Goal: Information Seeking & Learning: Learn about a topic

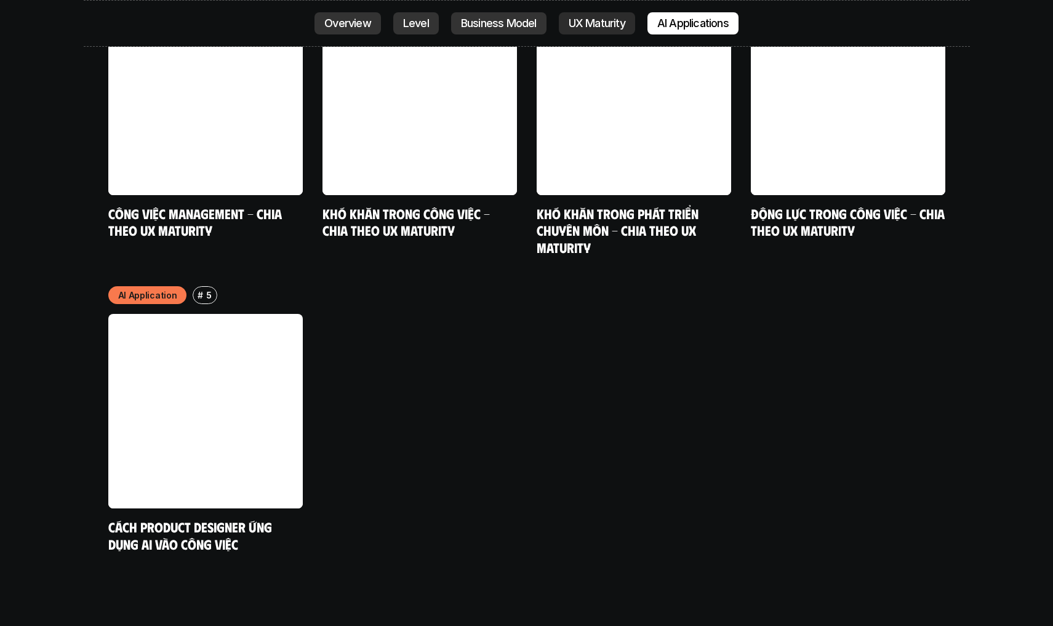
scroll to position [6511, 0]
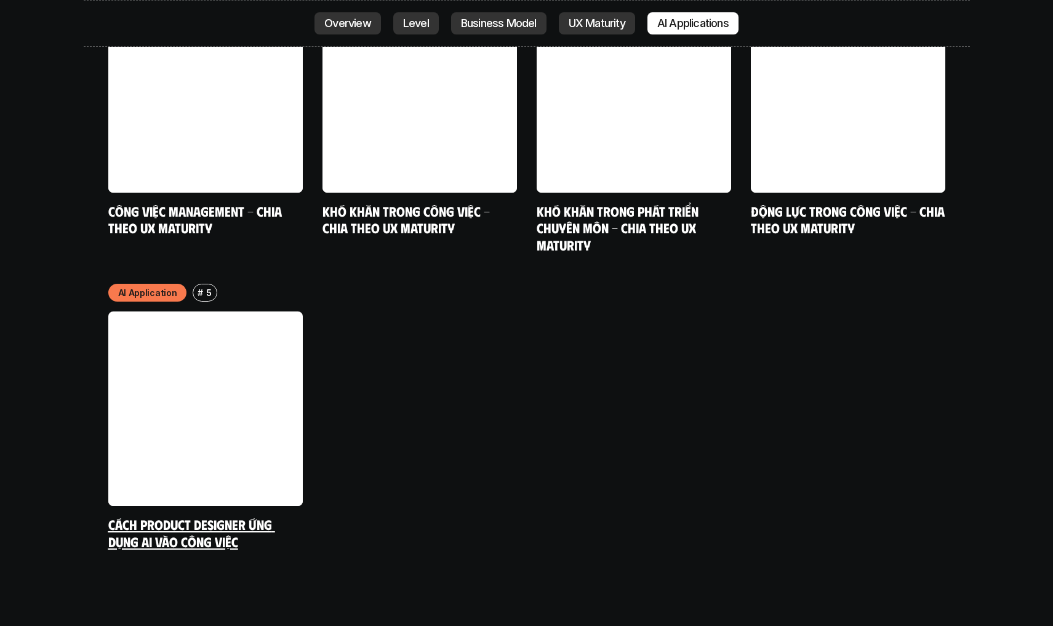
click at [252, 516] on link "Cách Product Designer ứng dụng AI vào công việc" at bounding box center [191, 533] width 167 height 34
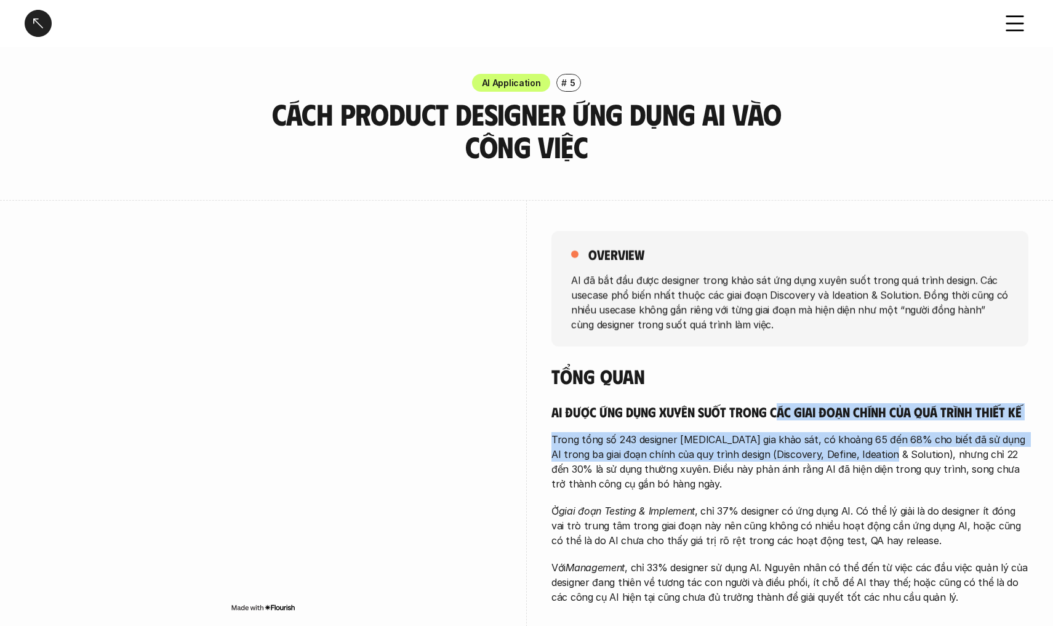
drag, startPoint x: 832, startPoint y: 410, endPoint x: 882, endPoint y: 448, distance: 62.8
click at [882, 448] on div "AI được ứng dụng xuyên suốt trong các giai đoạn chính của quá trình thiết kế Tr…" at bounding box center [790, 504] width 477 height 202
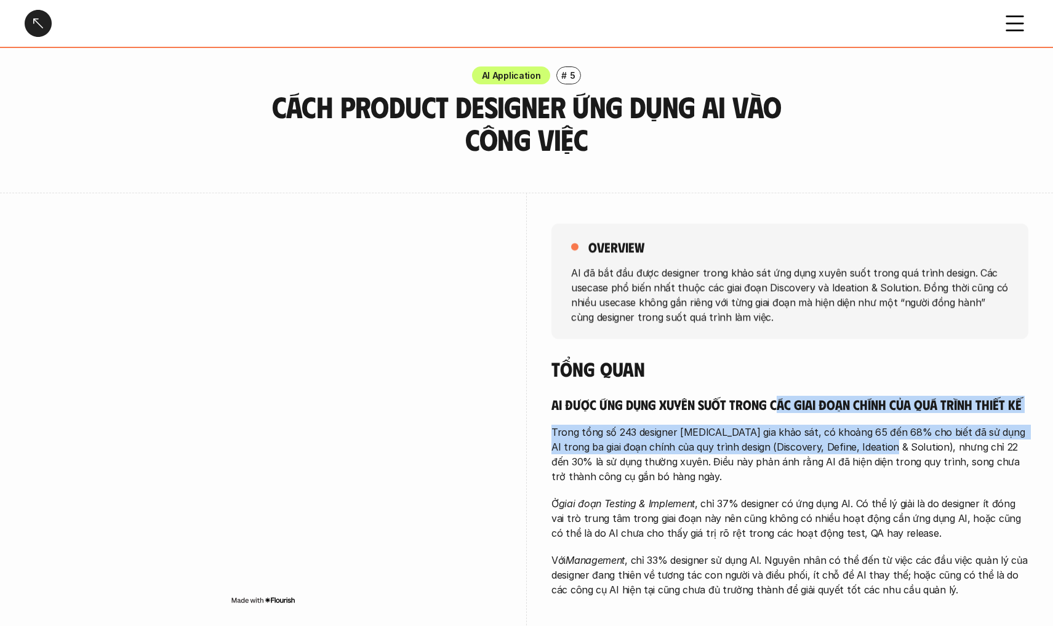
scroll to position [120, 0]
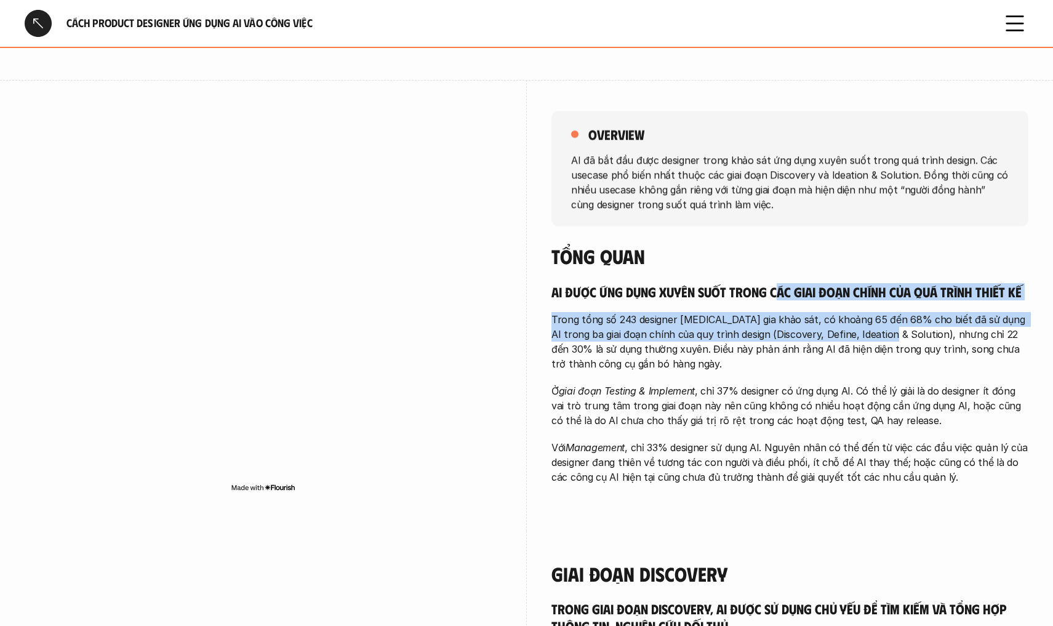
click at [765, 314] on p "Trong tổng số 243 designer [MEDICAL_DATA] gia khảo sát, có khoảng 65 đến 68% ch…" at bounding box center [790, 341] width 477 height 59
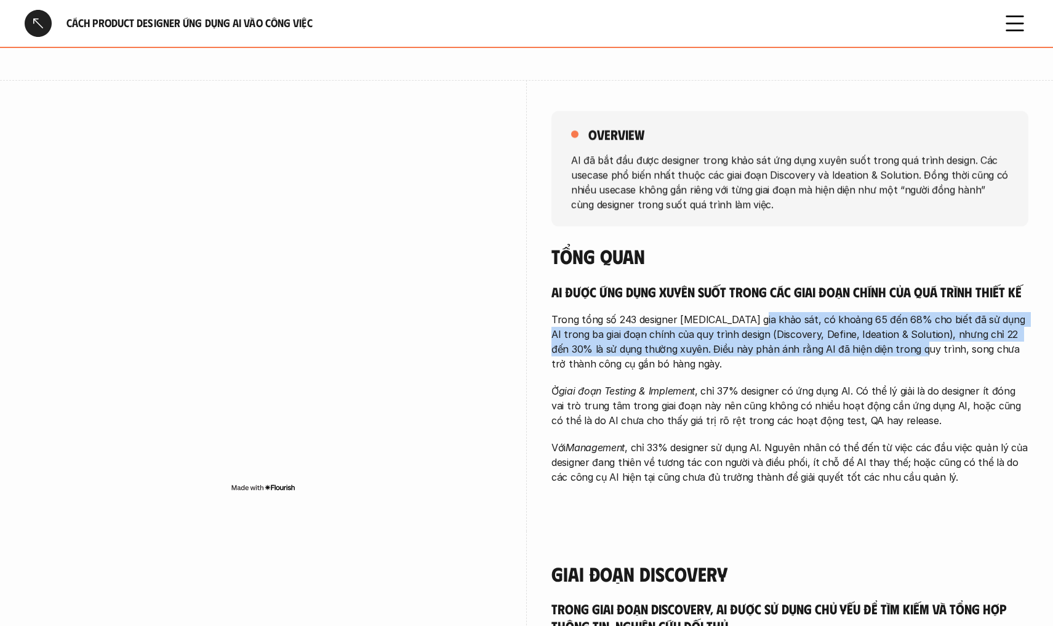
drag, startPoint x: 760, startPoint y: 318, endPoint x: 891, endPoint y: 348, distance: 134.6
click at [891, 348] on p "Trong tổng số 243 designer [MEDICAL_DATA] gia khảo sát, có khoảng 65 đến 68% ch…" at bounding box center [790, 341] width 477 height 59
click at [913, 315] on p "Trong tổng số 243 designer [MEDICAL_DATA] gia khảo sát, có khoảng 65 đến 68% ch…" at bounding box center [790, 341] width 477 height 59
drag, startPoint x: 856, startPoint y: 315, endPoint x: 963, endPoint y: 345, distance: 111.9
click at [963, 345] on p "Trong tổng số 243 designer [MEDICAL_DATA] gia khảo sát, có khoảng 65 đến 68% ch…" at bounding box center [790, 341] width 477 height 59
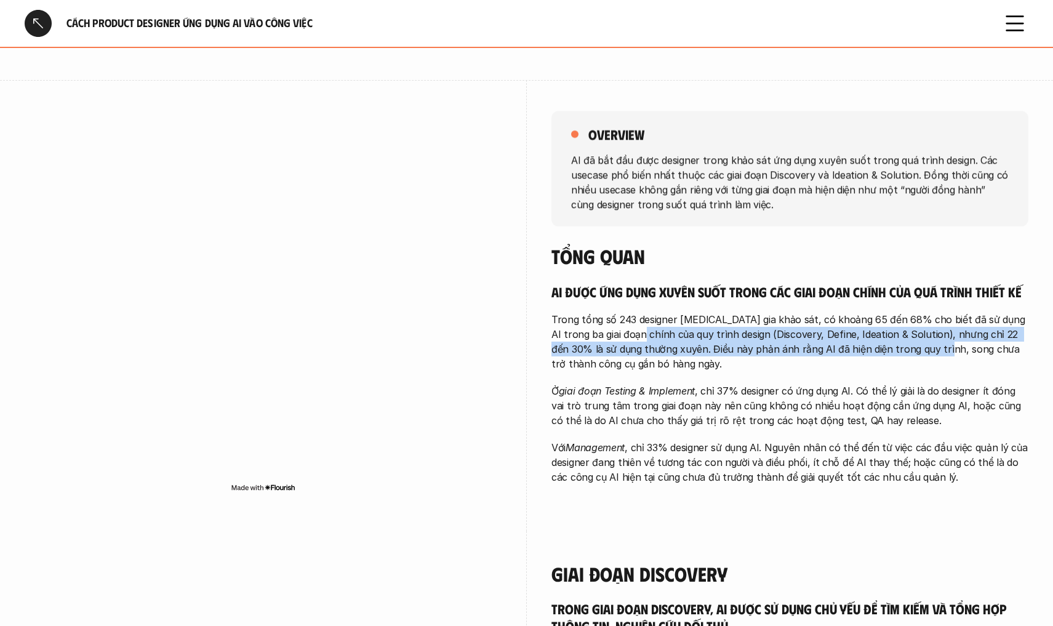
drag, startPoint x: 826, startPoint y: 336, endPoint x: 638, endPoint y: 333, distance: 187.8
click at [638, 333] on p "Trong tổng số 243 designer [MEDICAL_DATA] gia khảo sát, có khoảng 65 đến 68% ch…" at bounding box center [790, 341] width 477 height 59
click at [749, 340] on p "Trong tổng số 243 designer [MEDICAL_DATA] gia khảo sát, có khoảng 65 đến 68% ch…" at bounding box center [790, 341] width 477 height 59
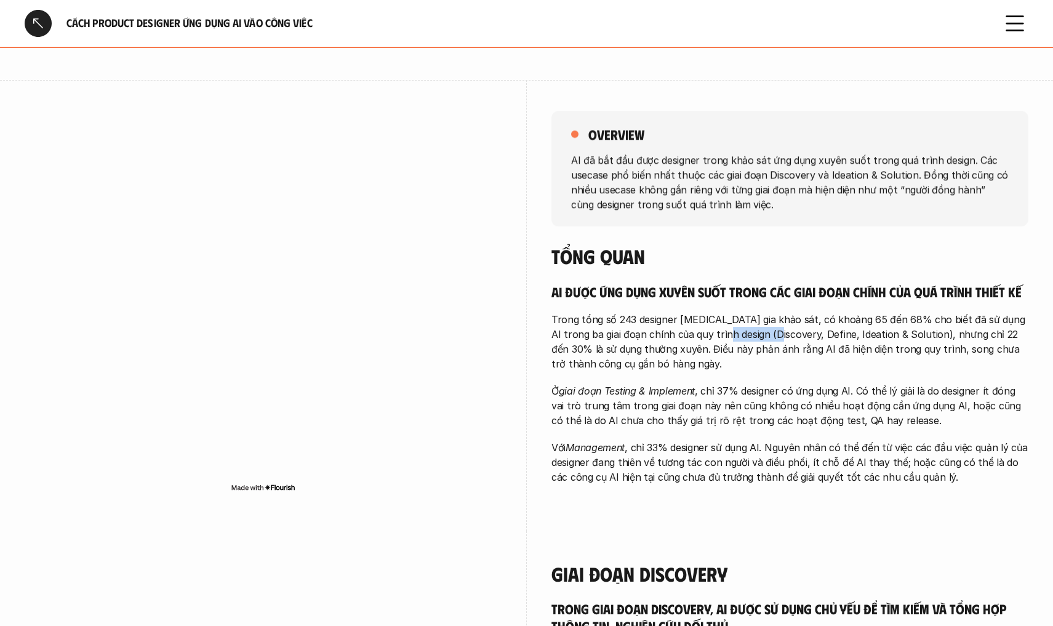
drag, startPoint x: 720, startPoint y: 330, endPoint x: 770, endPoint y: 338, distance: 49.9
click at [770, 338] on p "Trong tổng số 243 designer [MEDICAL_DATA] gia khảo sát, có khoảng 65 đến 68% ch…" at bounding box center [790, 341] width 477 height 59
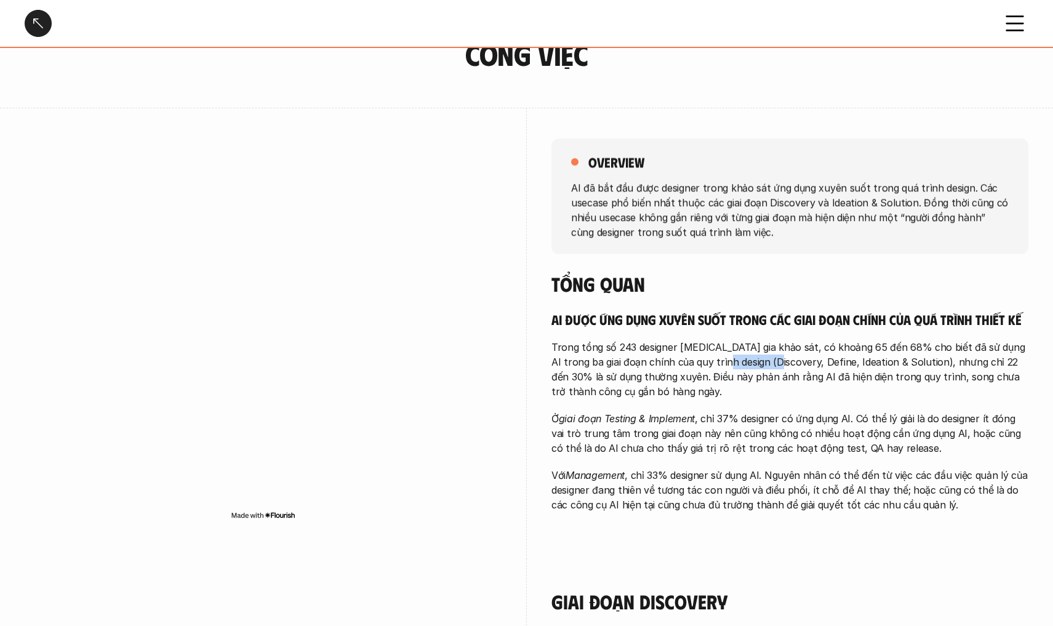
scroll to position [174, 0]
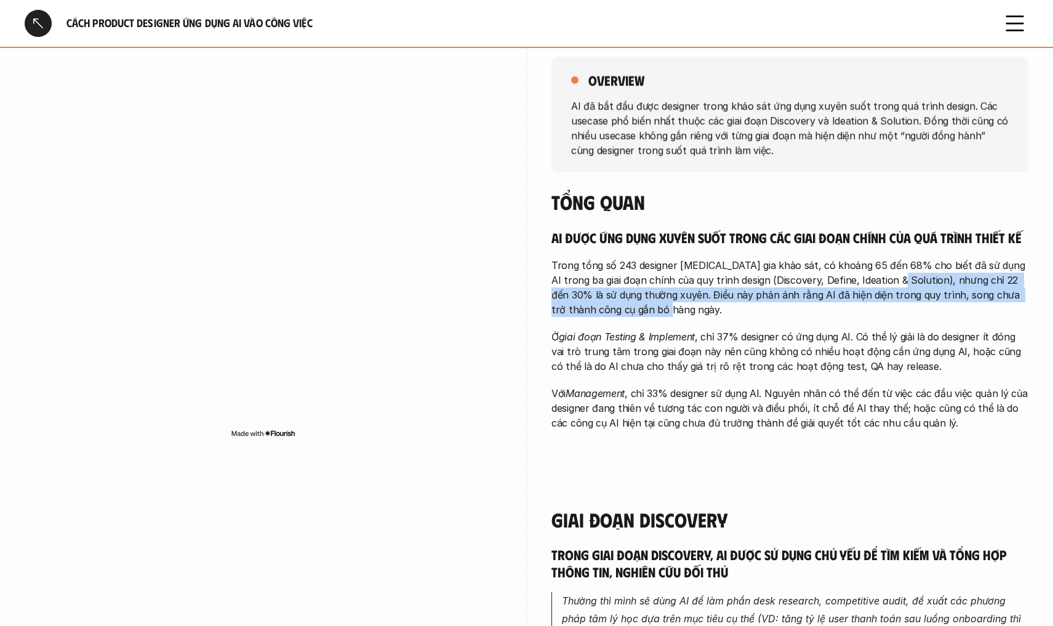
drag, startPoint x: 889, startPoint y: 279, endPoint x: 1037, endPoint y: 300, distance: 149.8
click at [634, 292] on p "Trong tổng số 243 designer [MEDICAL_DATA] gia khảo sát, có khoảng 65 đến 68% ch…" at bounding box center [790, 287] width 477 height 59
drag, startPoint x: 651, startPoint y: 288, endPoint x: 656, endPoint y: 308, distance: 20.9
click at [656, 308] on p "Trong tổng số 243 designer [MEDICAL_DATA] gia khảo sát, có khoảng 65 đến 68% ch…" at bounding box center [790, 287] width 477 height 59
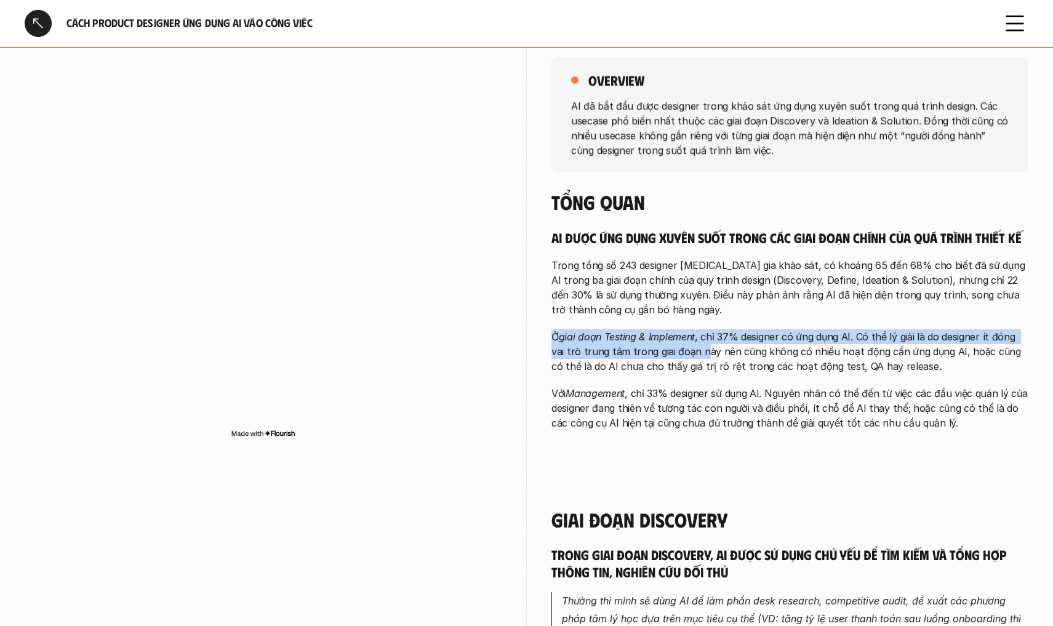
drag, startPoint x: 573, startPoint y: 335, endPoint x: 726, endPoint y: 353, distance: 154.9
click at [701, 349] on div "overview AI đã bắt đầu được designer trong khảo sát ứng dụng xuyên suốt trong q…" at bounding box center [527, 251] width 1004 height 451
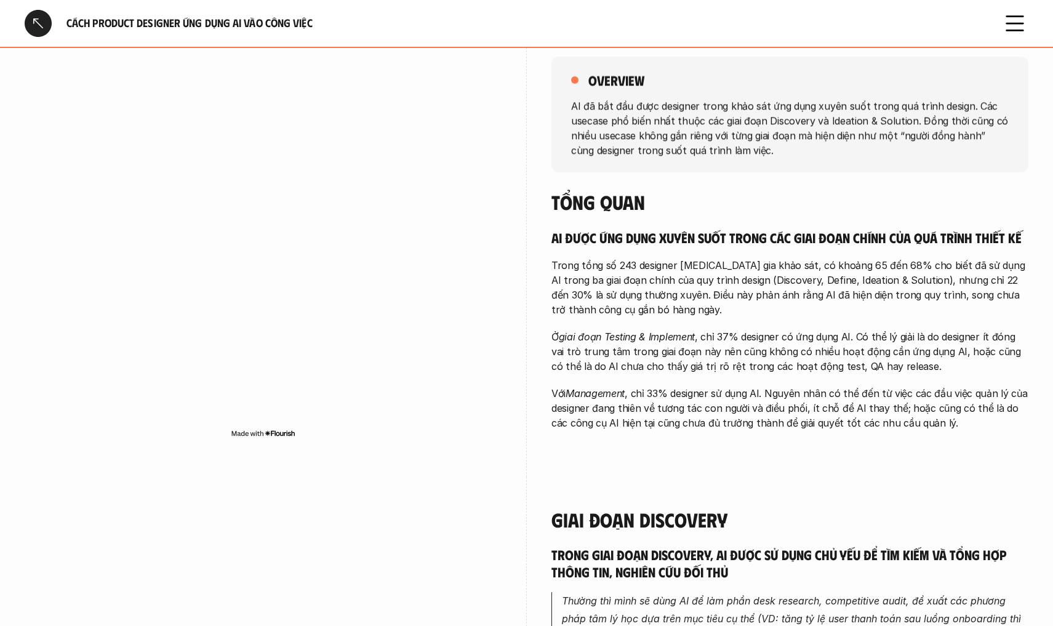
click at [746, 352] on p "Ở giai đoạn Testing & Implement , chỉ 37% designer có ứng dụng AI. Có thể lý gi…" at bounding box center [790, 351] width 477 height 44
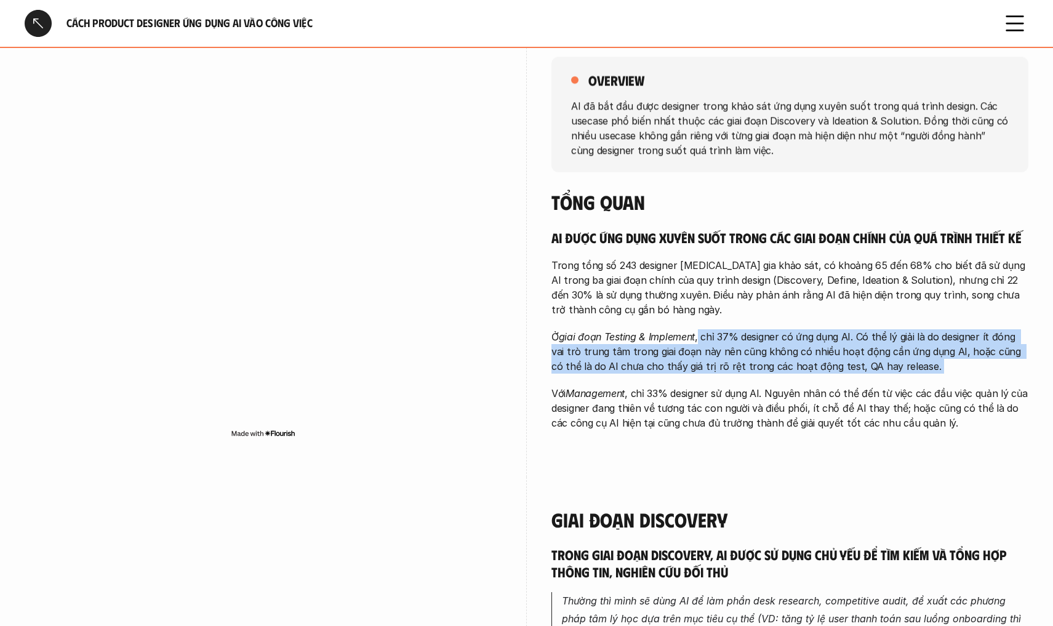
drag, startPoint x: 701, startPoint y: 339, endPoint x: 920, endPoint y: 382, distance: 223.2
click at [919, 382] on div "AI được ứng dụng xuyên suốt trong các giai đoạn chính của quá trình thiết kế Tr…" at bounding box center [790, 330] width 477 height 202
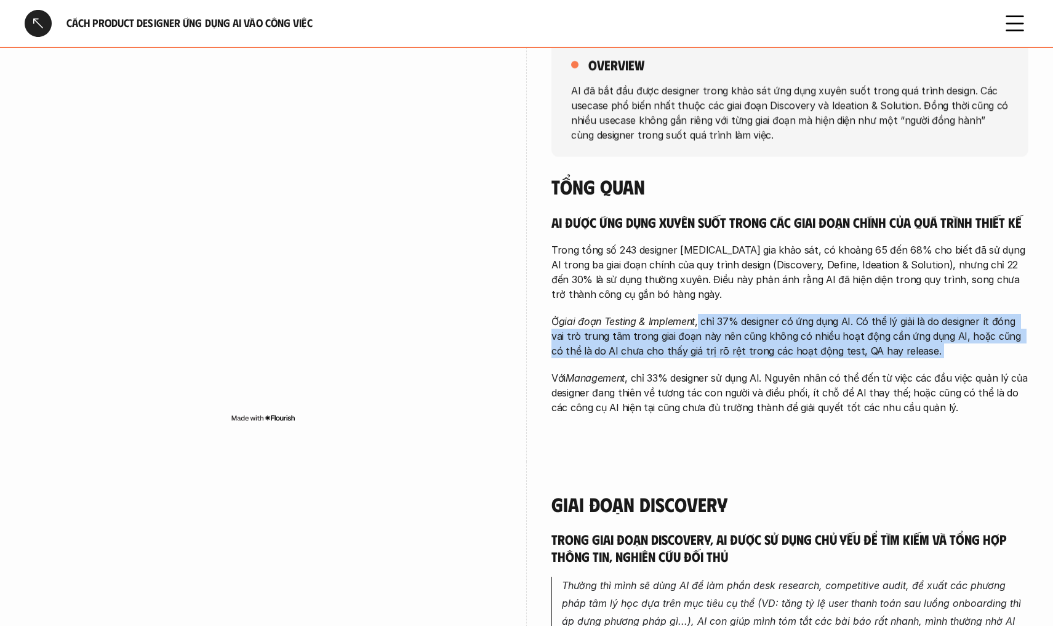
scroll to position [192, 0]
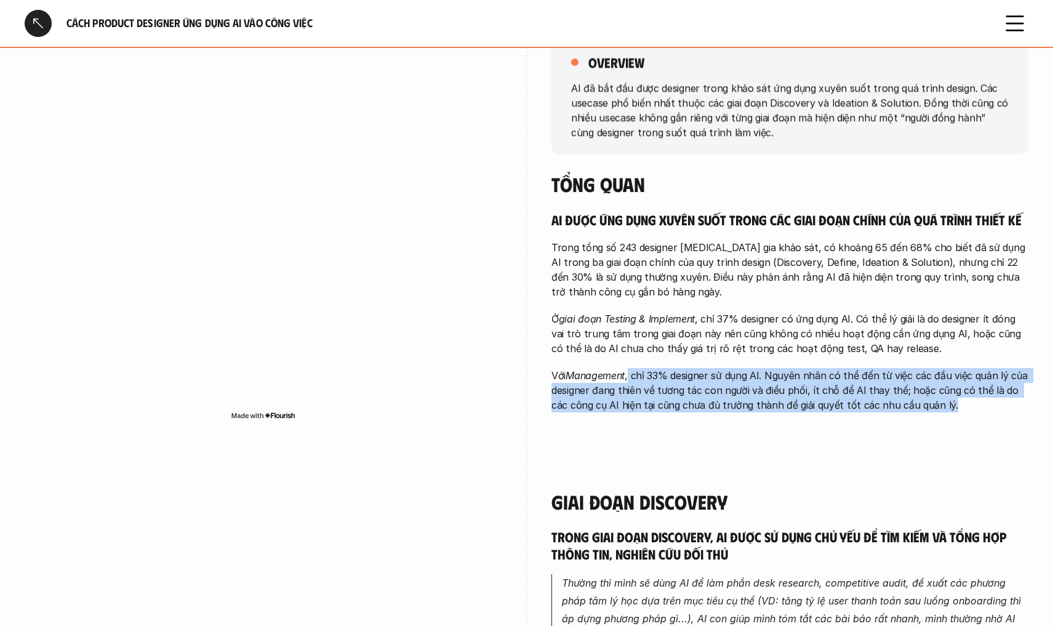
drag, startPoint x: 645, startPoint y: 371, endPoint x: 957, endPoint y: 402, distance: 314.3
click at [957, 402] on p "Với Management , chỉ 33% designer sử dụng AI. Nguyên nhân có thể đến từ việc cá…" at bounding box center [790, 390] width 477 height 44
click at [944, 398] on p "Với Management , chỉ 33% designer sử dụng AI. Nguyên nhân có thể đến từ việc cá…" at bounding box center [790, 390] width 477 height 44
drag, startPoint x: 961, startPoint y: 419, endPoint x: 988, endPoint y: 364, distance: 60.6
click at [988, 364] on div "overview AI đã bắt đầu được designer trong khảo sát ứng dụng xuyên suốt trong q…" at bounding box center [790, 228] width 477 height 441
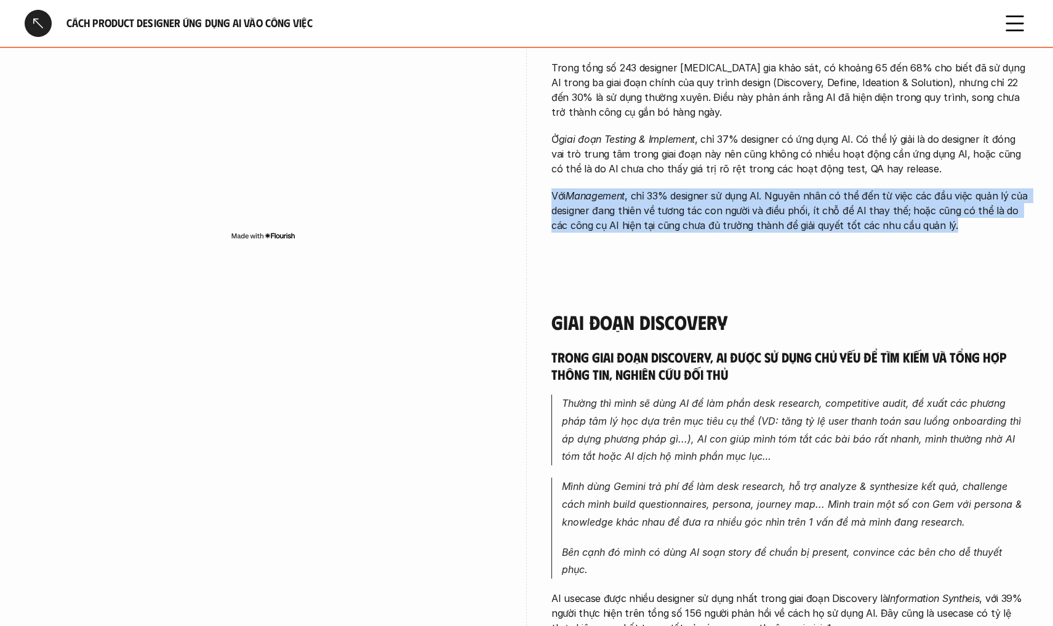
scroll to position [460, 0]
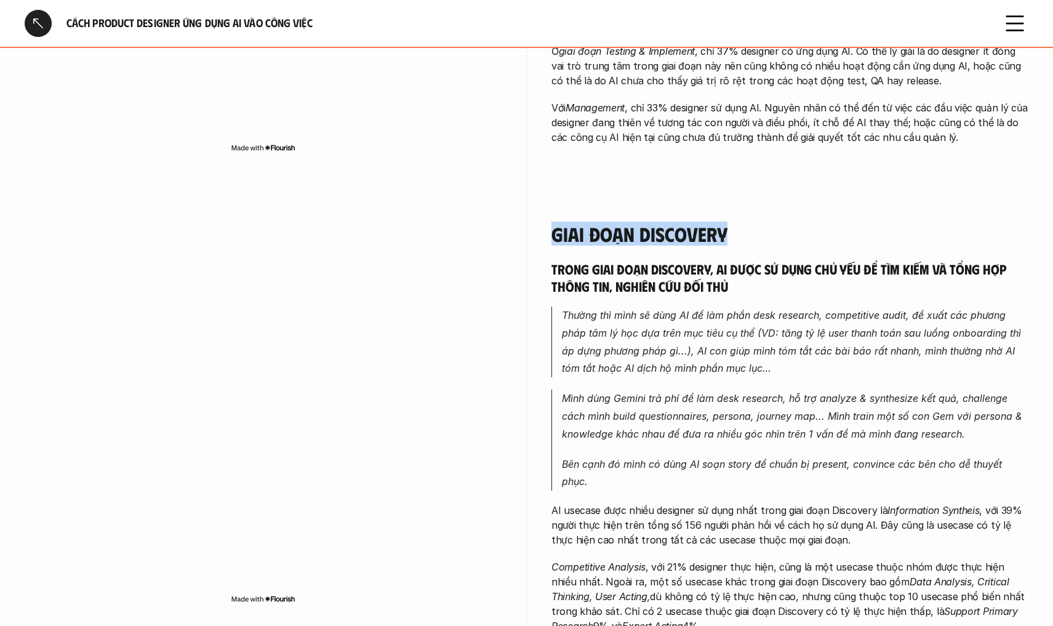
drag, startPoint x: 563, startPoint y: 231, endPoint x: 766, endPoint y: 251, distance: 204.1
click at [690, 236] on h4 "Giai đoạn Discovery" at bounding box center [790, 233] width 477 height 23
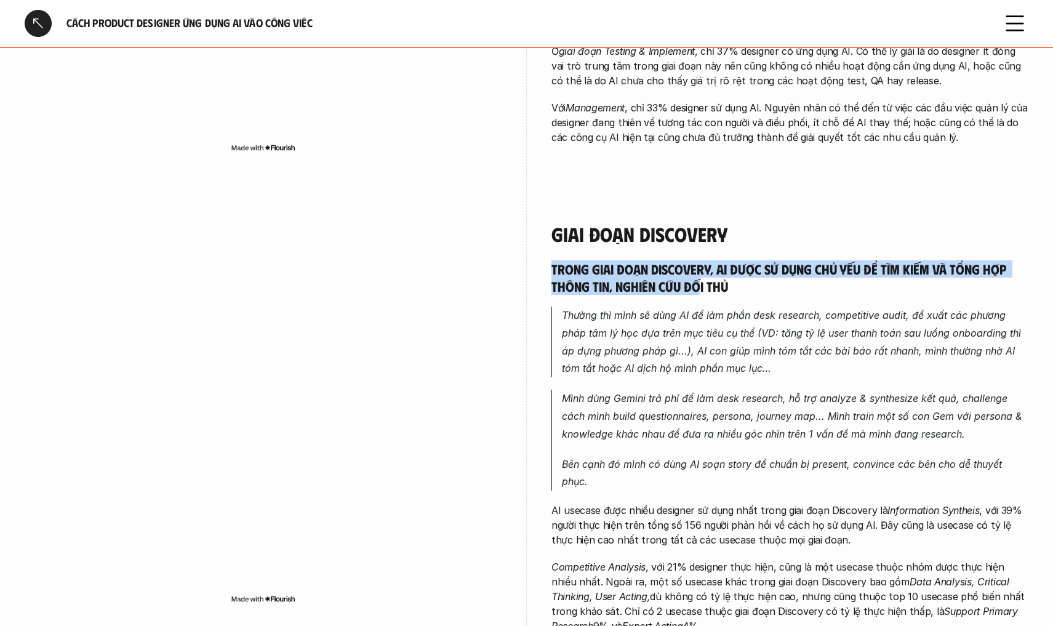
drag, startPoint x: 550, startPoint y: 268, endPoint x: 729, endPoint y: 282, distance: 179.7
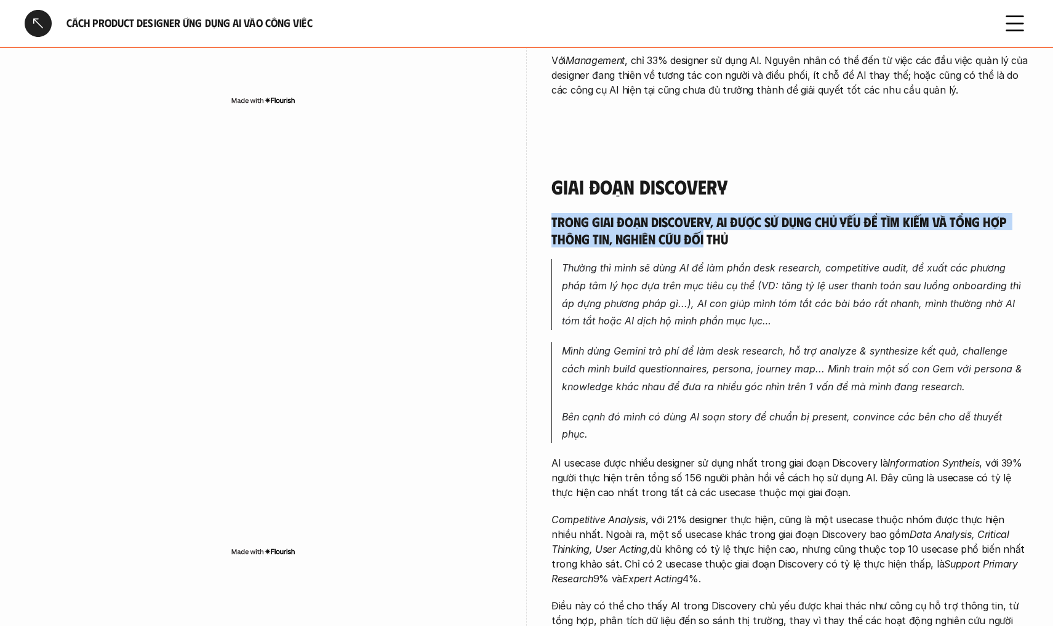
scroll to position [510, 0]
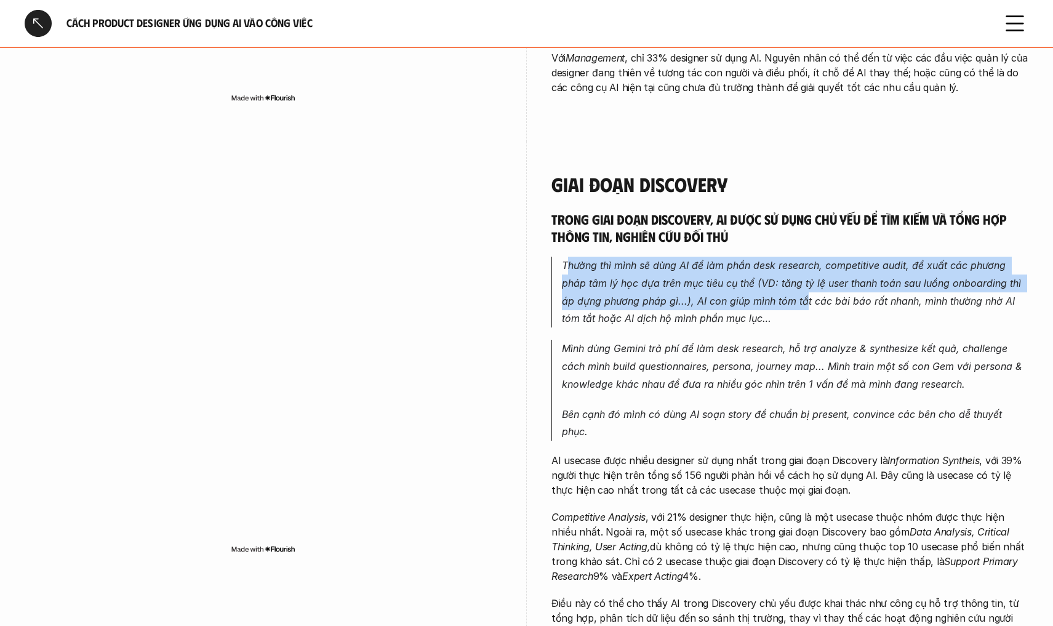
drag, startPoint x: 571, startPoint y: 265, endPoint x: 806, endPoint y: 302, distance: 238.1
click at [805, 302] on em "Thường thì mình sẽ dùng AI để làm phần desk research, competitive audit, đề xuấ…" at bounding box center [793, 291] width 462 height 65
click at [816, 310] on p "Thường thì mình sẽ dùng AI để làm phần desk research, competitive audit, đề xuấ…" at bounding box center [795, 292] width 467 height 71
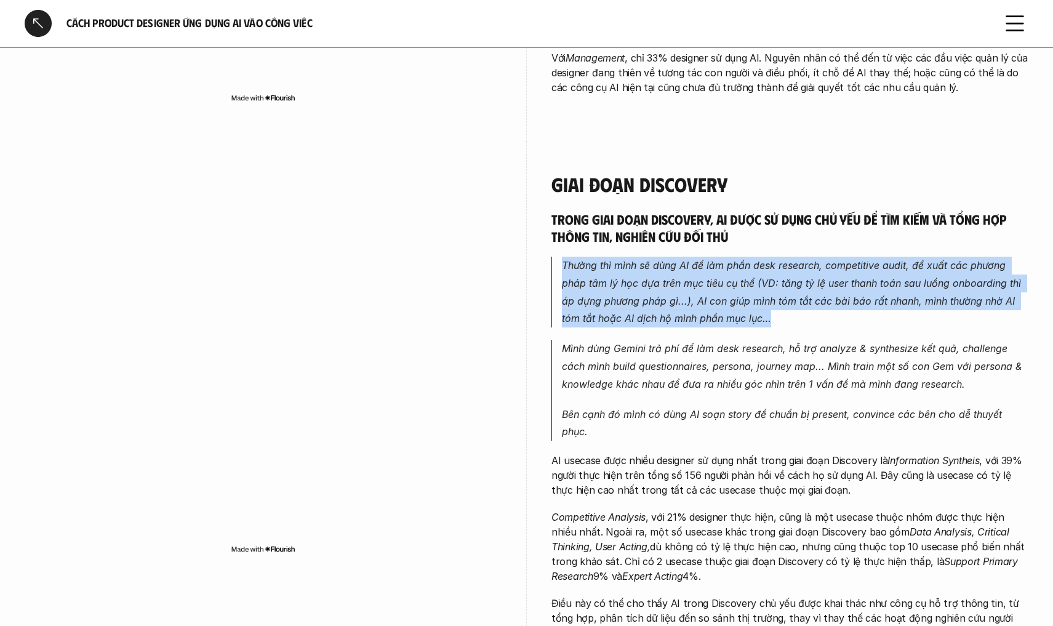
drag, startPoint x: 848, startPoint y: 310, endPoint x: 976, endPoint y: 244, distance: 144.0
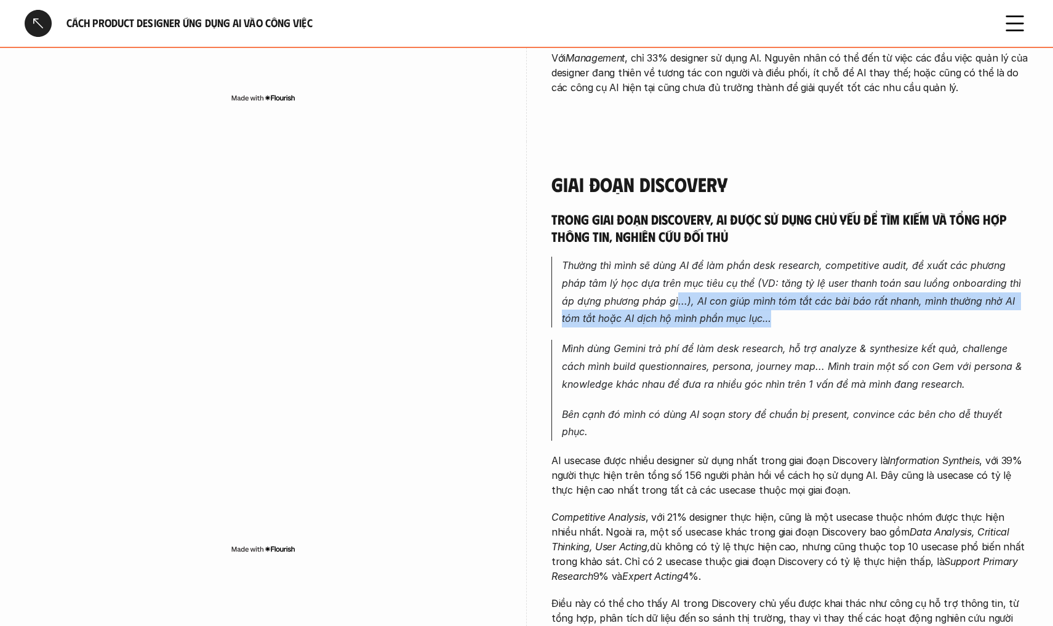
drag, startPoint x: 678, startPoint y: 300, endPoint x: 819, endPoint y: 321, distance: 143.0
click at [818, 321] on p "Thường thì mình sẽ dùng AI để làm phần desk research, competitive audit, đề xuấ…" at bounding box center [795, 292] width 467 height 71
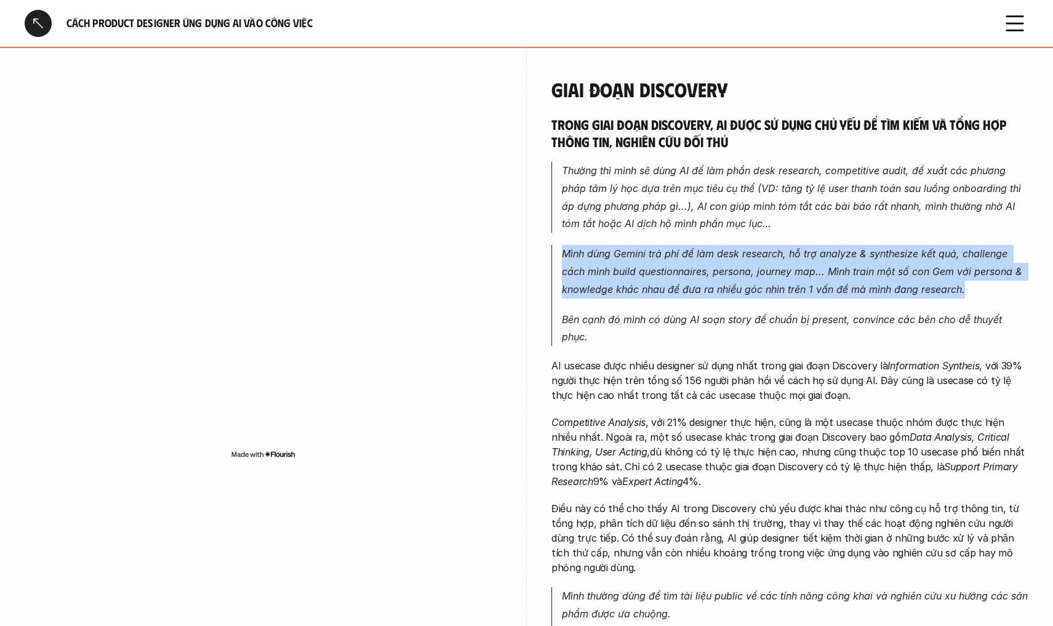
drag, startPoint x: 558, startPoint y: 250, endPoint x: 996, endPoint y: 283, distance: 438.9
click at [996, 283] on blockquote "Mình dùng Gemini trả phí để làm desk research, hỗ trợ analyze & synthesize kết …" at bounding box center [790, 295] width 477 height 101
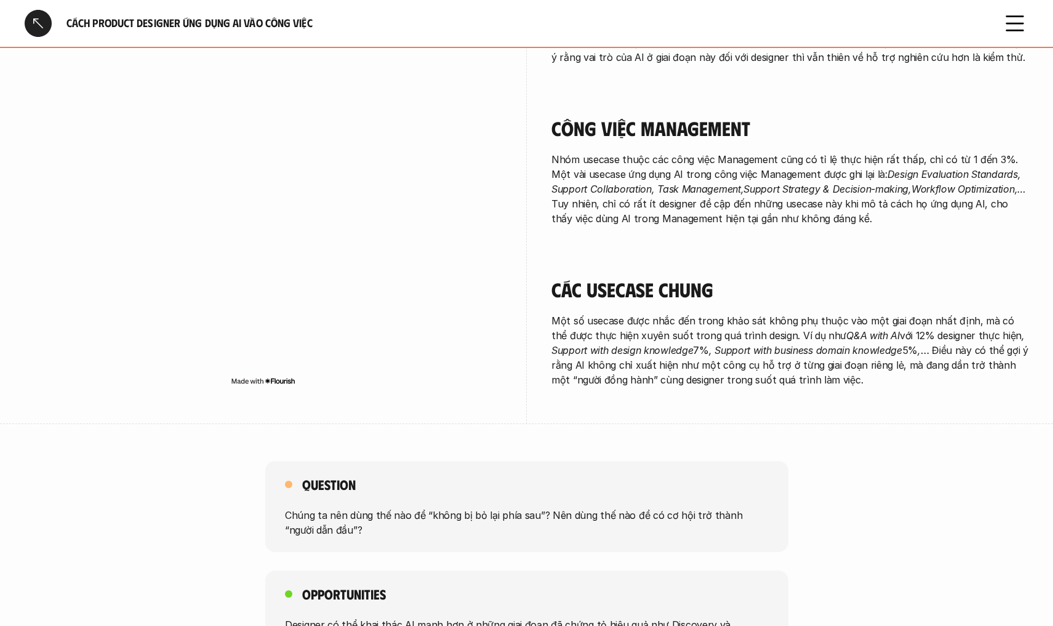
scroll to position [2166, 0]
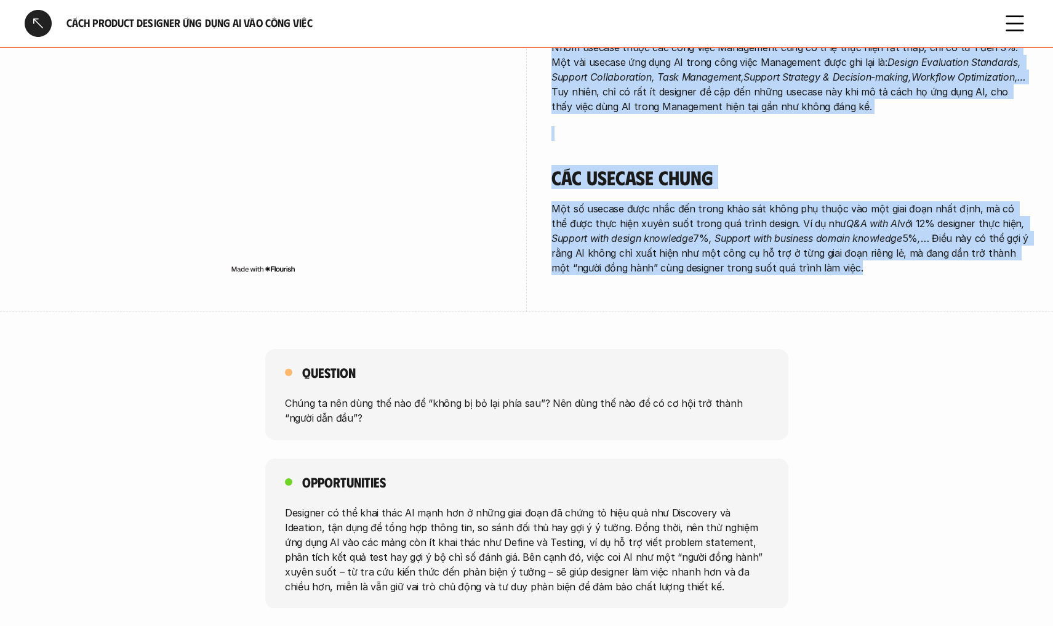
drag, startPoint x: 539, startPoint y: 164, endPoint x: 884, endPoint y: 223, distance: 350.4
click at [885, 223] on p "Một số usecase được nhắc đến trong khảo sát không phụ thuộc vào một giai đoạn n…" at bounding box center [790, 238] width 477 height 74
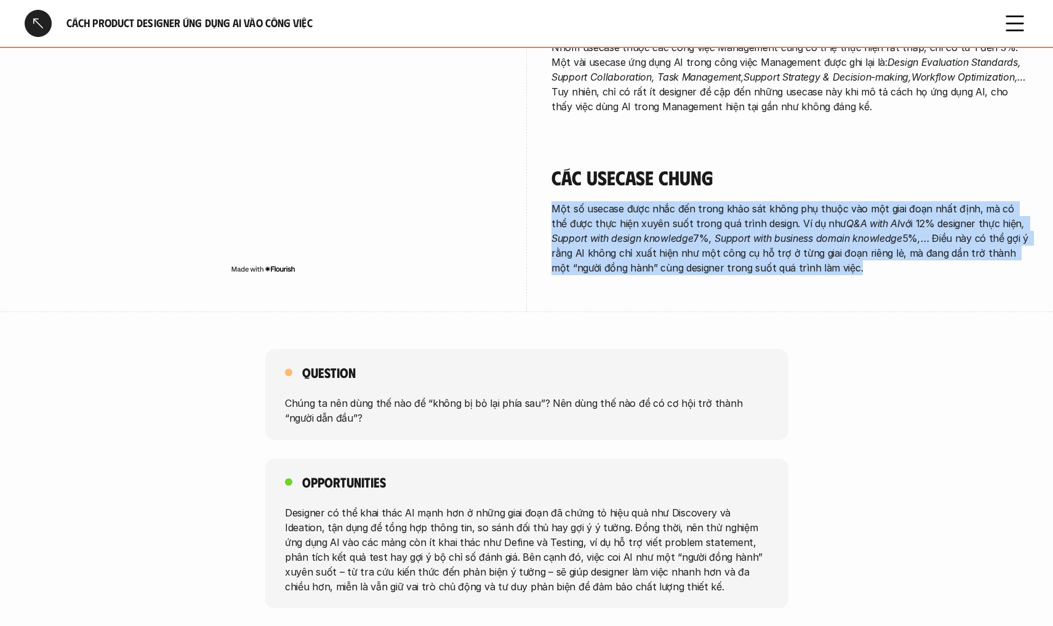
drag, startPoint x: 887, startPoint y: 217, endPoint x: 941, endPoint y: 156, distance: 81.5
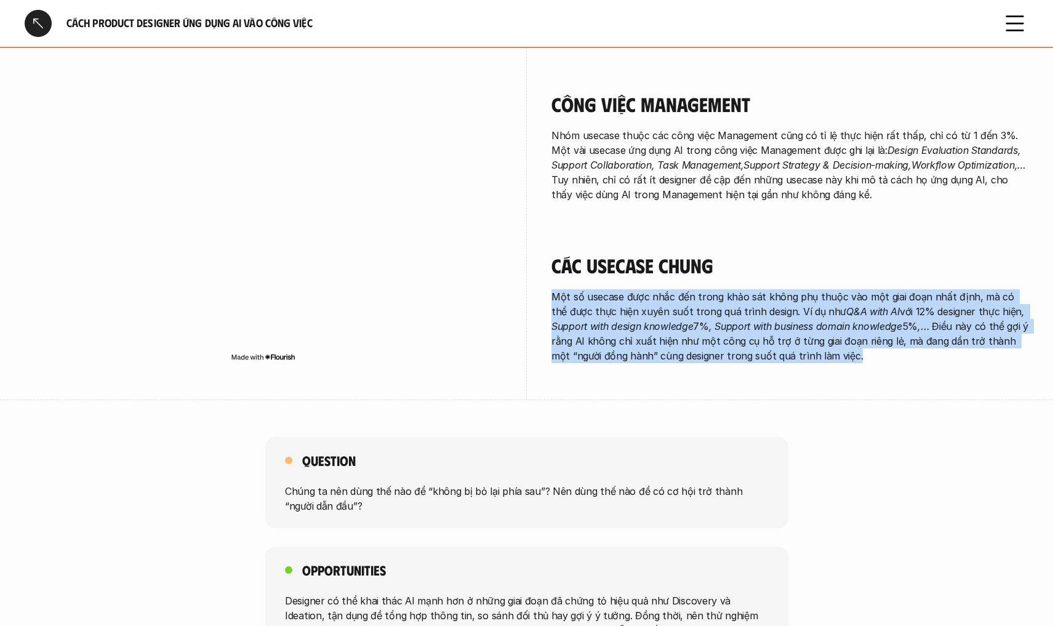
scroll to position [1879, 0]
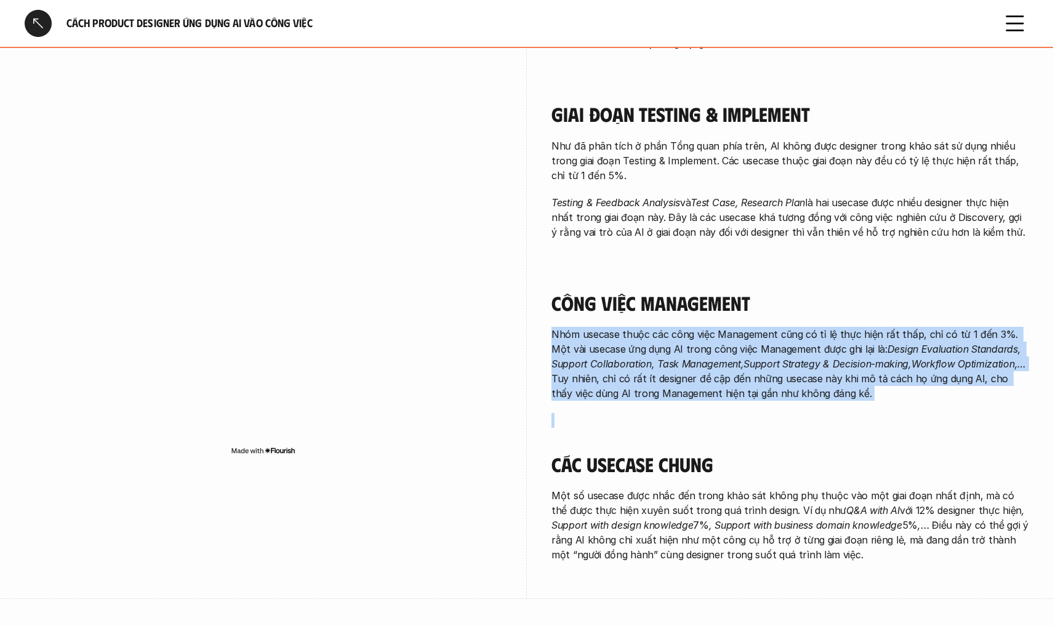
drag, startPoint x: 882, startPoint y: 340, endPoint x: 894, endPoint y: 280, distance: 61.6
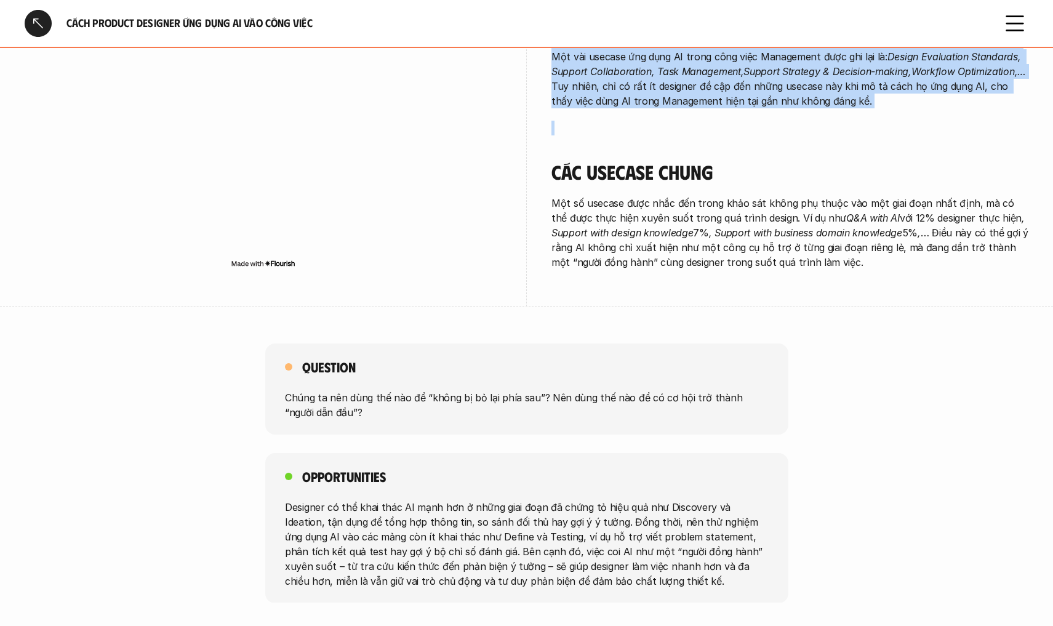
scroll to position [1462, 0]
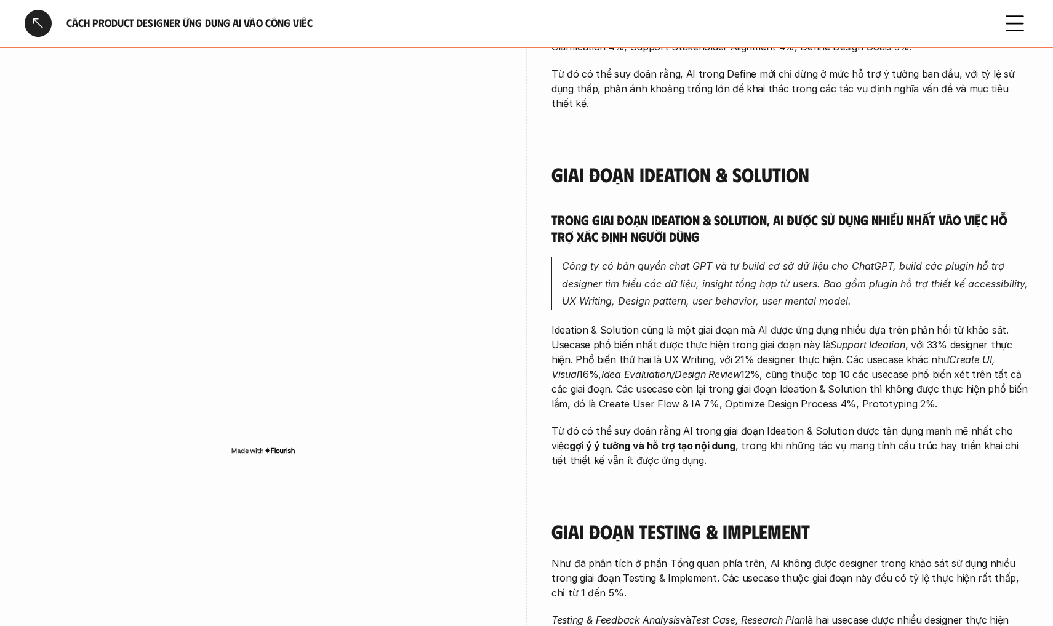
click at [1031, 27] on div "Cách Product Designer ứng dụng AI vào công việc" at bounding box center [526, 23] width 1053 height 47
click at [1013, 26] on icon at bounding box center [1015, 23] width 27 height 27
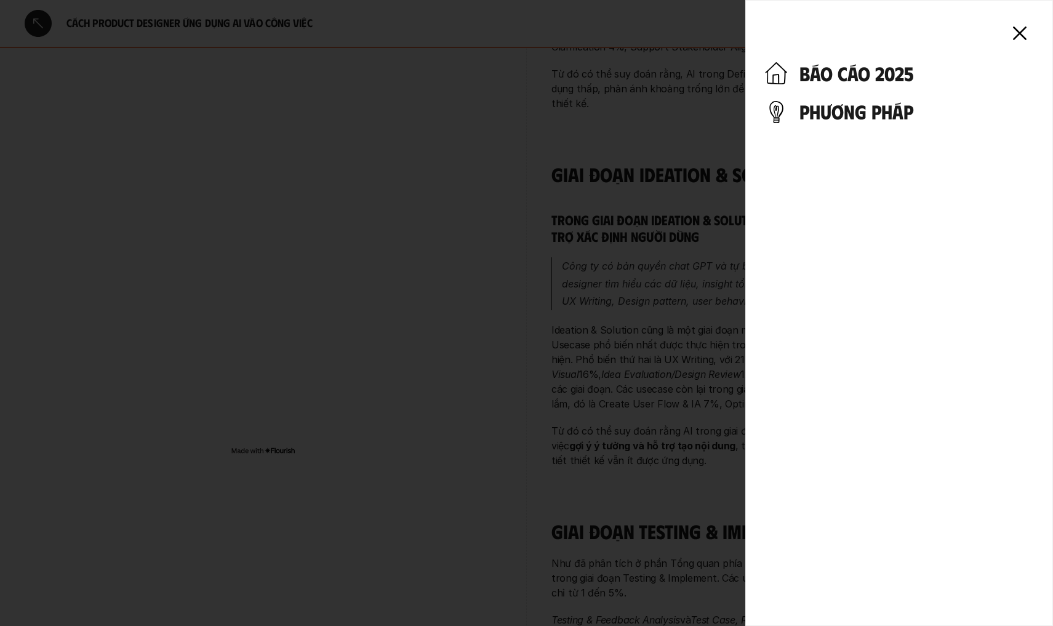
click at [827, 61] on div "báo cáo 2025 phương pháp" at bounding box center [900, 313] width 308 height 626
click at [829, 79] on h4 "báo cáo 2025" at bounding box center [917, 73] width 234 height 23
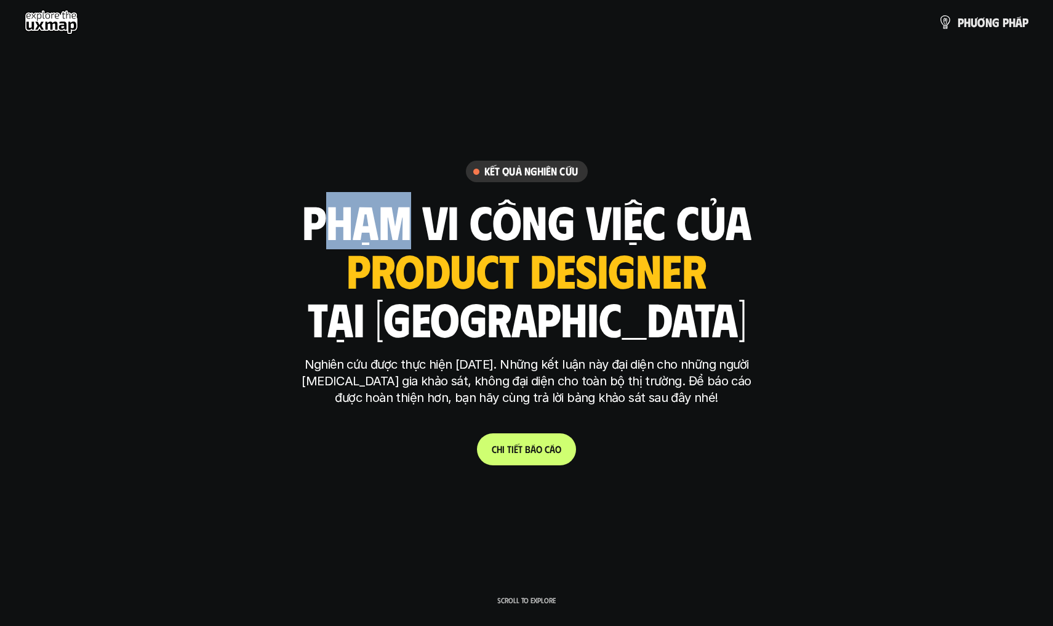
drag, startPoint x: 313, startPoint y: 217, endPoint x: 435, endPoint y: 245, distance: 124.4
click at [410, 238] on h1 "phạm vi công việc của" at bounding box center [526, 221] width 449 height 52
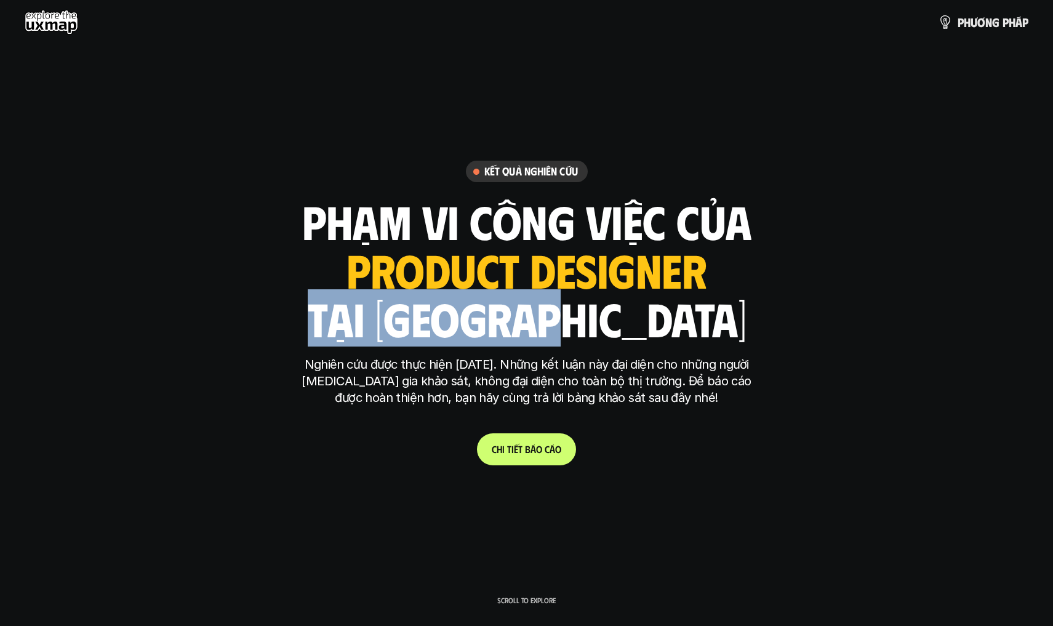
drag, startPoint x: 536, startPoint y: 275, endPoint x: 677, endPoint y: 348, distance: 159.4
click at [669, 347] on div "Kết quả nghiên cứu phạm vi công việc của ui designer ui/ux designer product des…" at bounding box center [527, 313] width 462 height 304
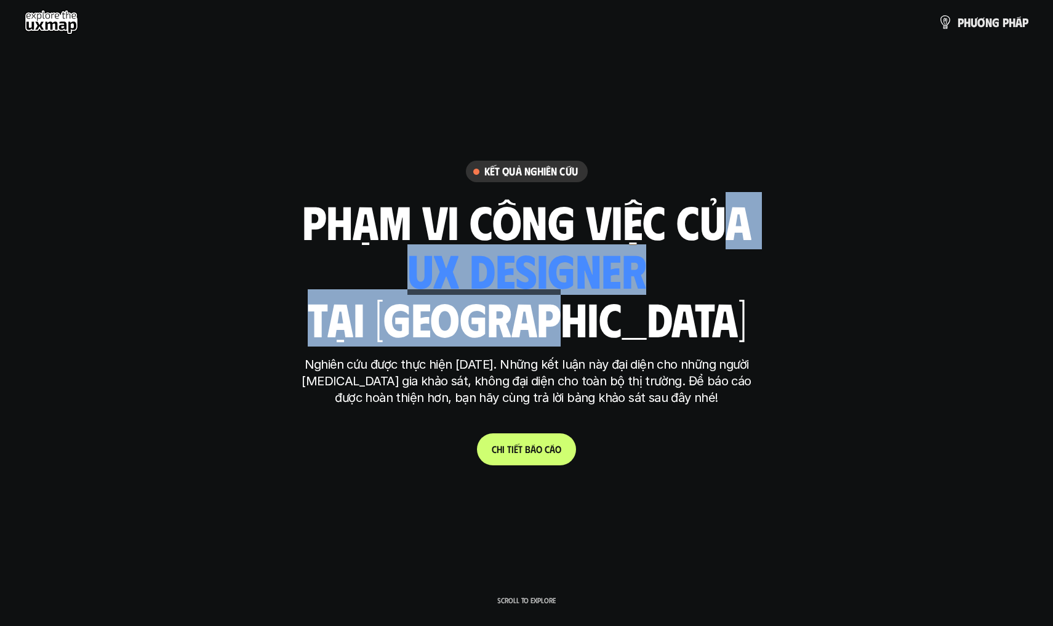
drag, startPoint x: 680, startPoint y: 334, endPoint x: 706, endPoint y: 198, distance: 138.5
click at [702, 204] on div "phạm vi công việc của ui designer ui/ux designer product designer [DEMOGRAPHIC_…" at bounding box center [526, 270] width 449 height 144
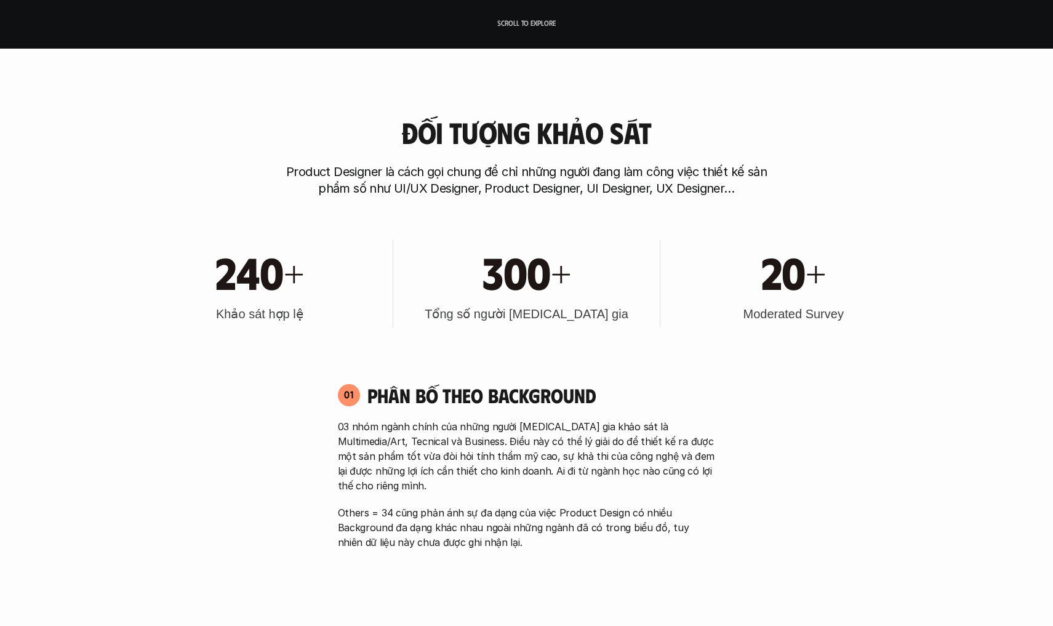
scroll to position [665, 0]
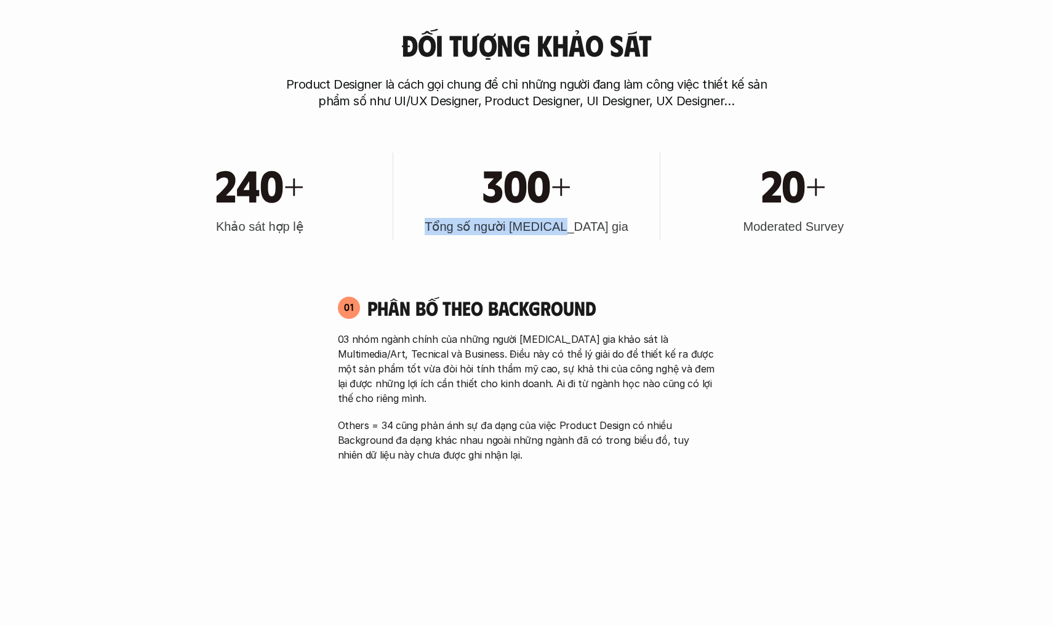
drag, startPoint x: 449, startPoint y: 217, endPoint x: 595, endPoint y: 222, distance: 145.4
click at [595, 222] on div "300+ Tổng số người [MEDICAL_DATA] gia" at bounding box center [527, 196] width 254 height 87
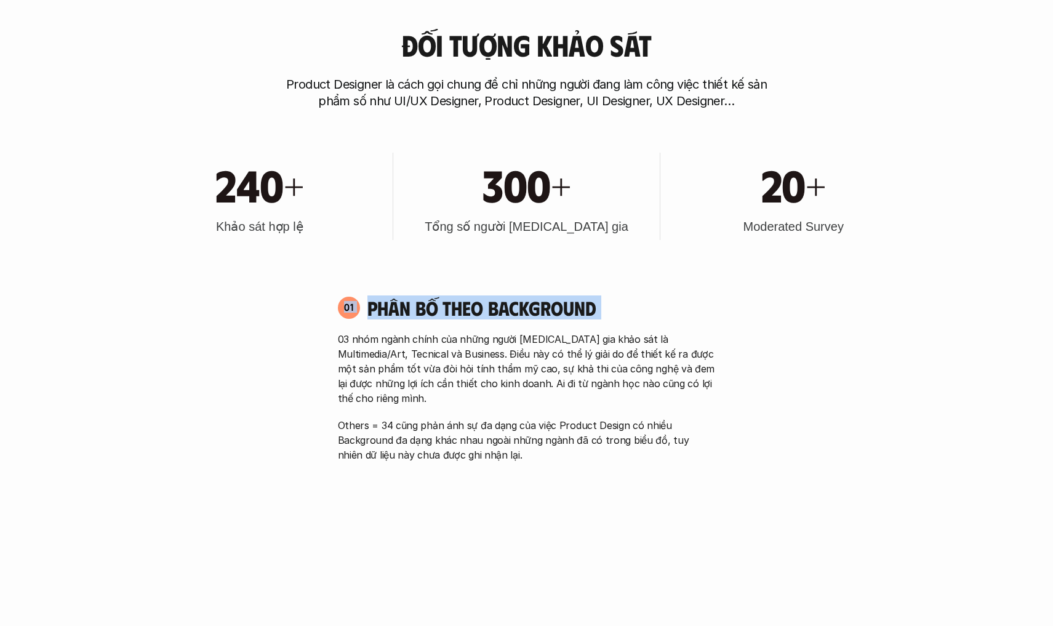
drag, startPoint x: 380, startPoint y: 306, endPoint x: 611, endPoint y: 333, distance: 232.4
click at [611, 333] on div "01 Phân bố theo background 03 nhóm ngành chính của những người [MEDICAL_DATA] g…" at bounding box center [527, 379] width 400 height 167
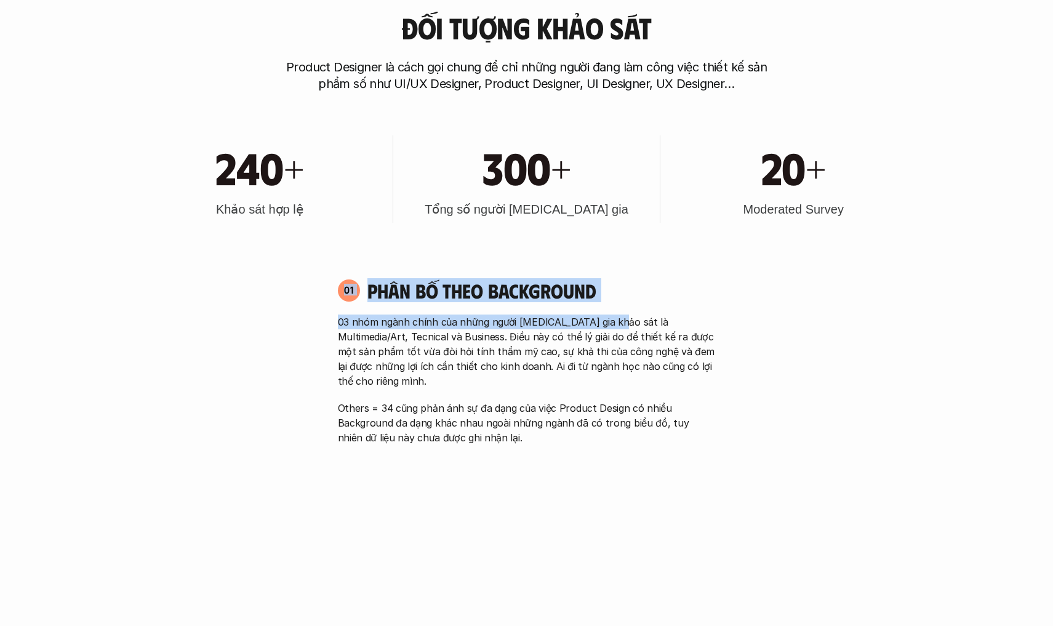
scroll to position [706, 0]
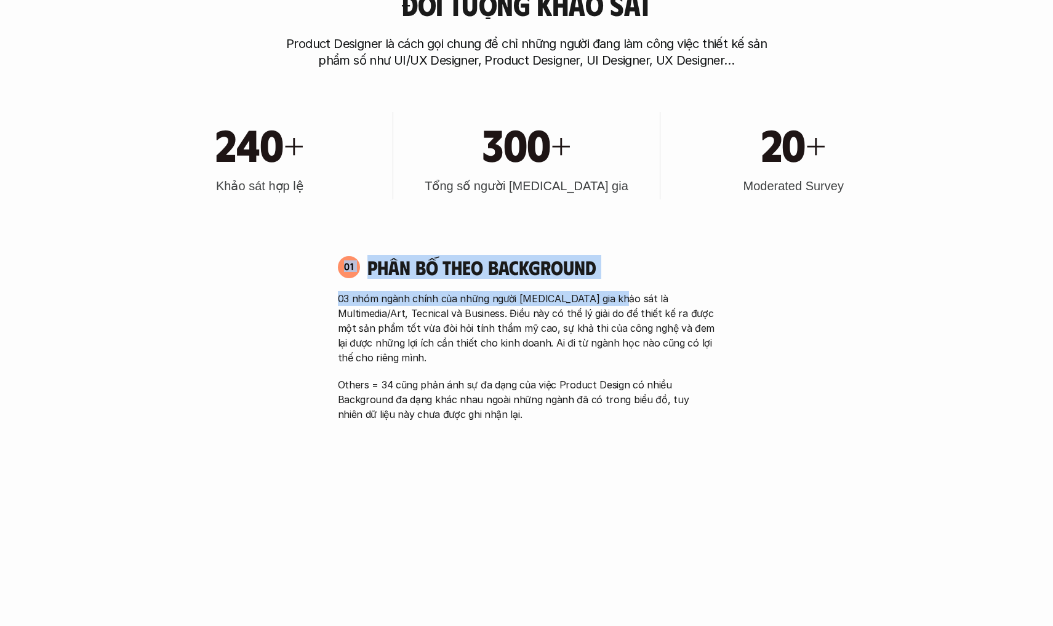
click at [630, 299] on p "03 nhóm ngành chính của những người [MEDICAL_DATA] gia khảo sát là Multimedia/A…" at bounding box center [527, 328] width 378 height 74
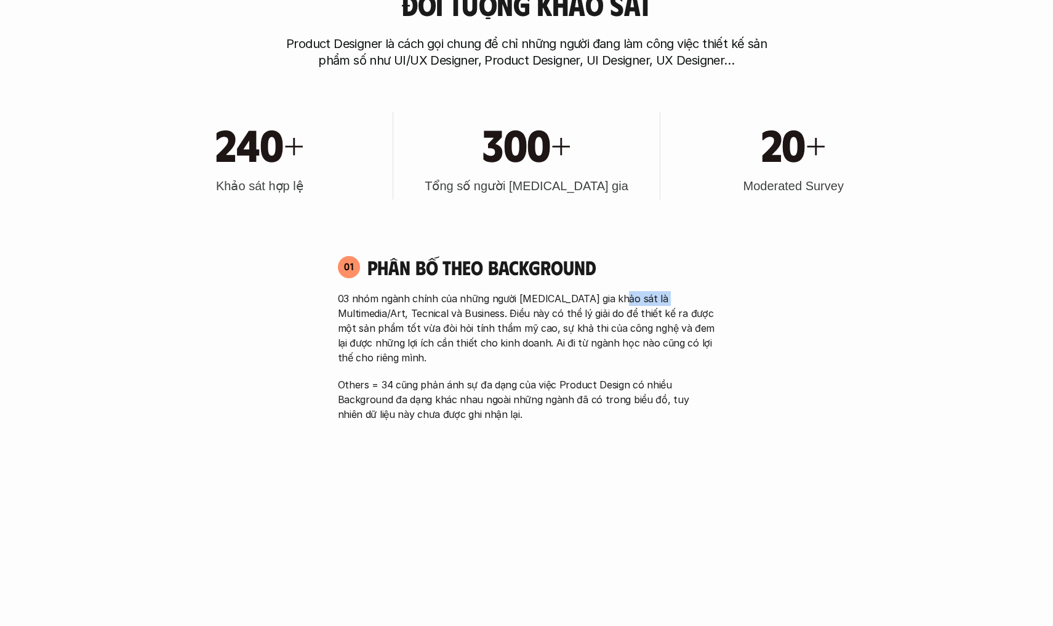
click at [630, 299] on p "03 nhóm ngành chính của những người [MEDICAL_DATA] gia khảo sát là Multimedia/A…" at bounding box center [527, 328] width 378 height 74
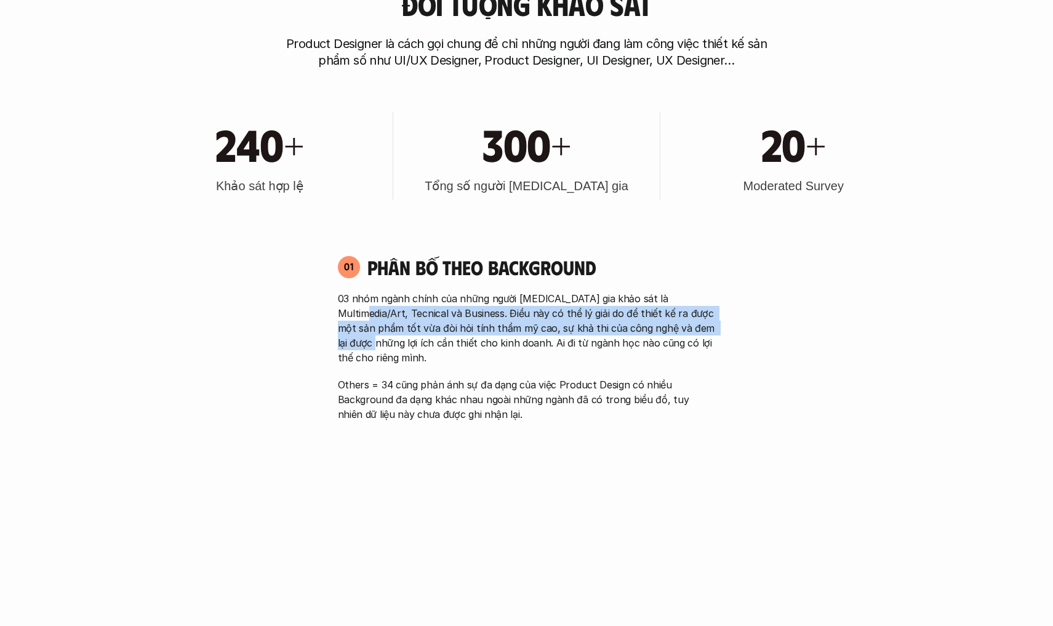
drag, startPoint x: 838, startPoint y: 316, endPoint x: 847, endPoint y: 300, distance: 18.7
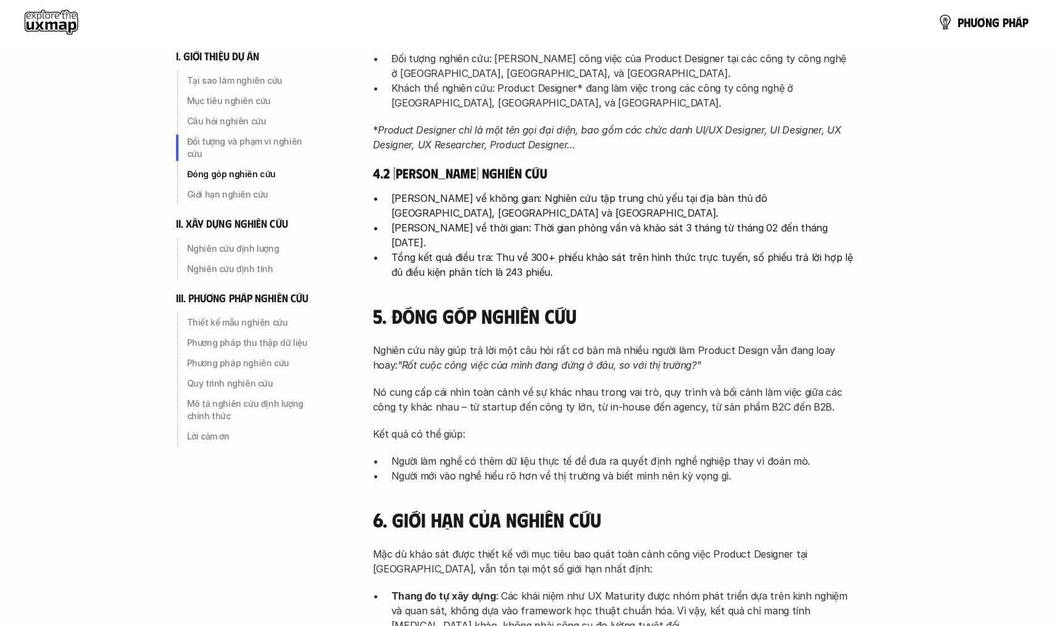
scroll to position [374, 0]
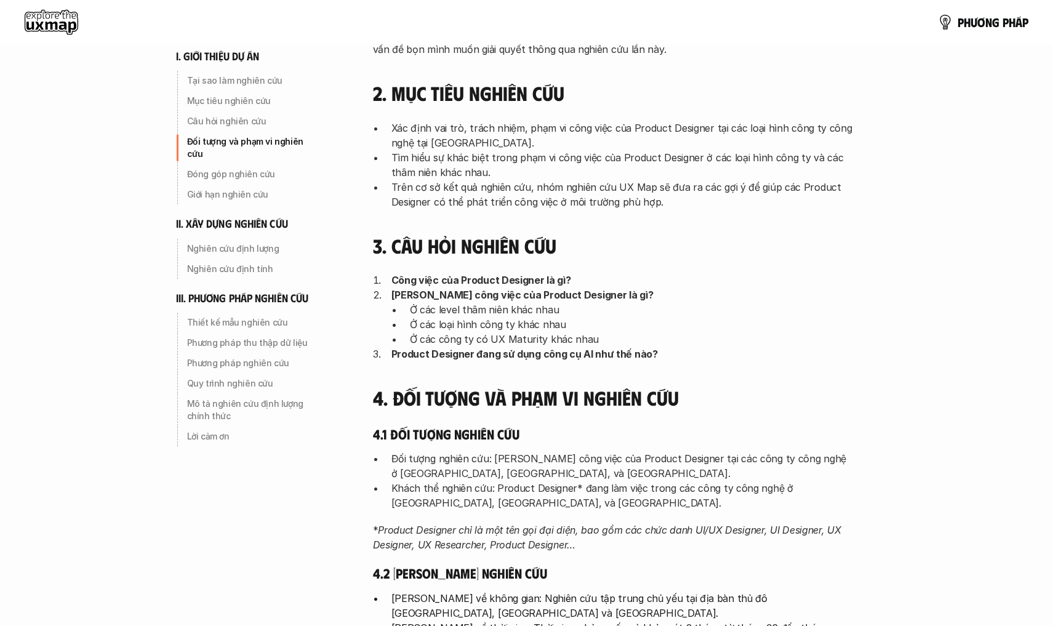
click at [65, 31] on use at bounding box center [52, 22] width 54 height 25
